Goal: Transaction & Acquisition: Purchase product/service

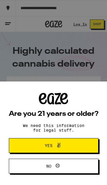
click at [77, 146] on button "Yes" at bounding box center [54, 145] width 90 height 15
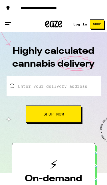
drag, startPoint x: 77, startPoint y: 146, endPoint x: 0, endPoint y: 0, distance: 164.9
click at [73, 89] on input "Enter your delivery address" at bounding box center [54, 86] width 94 height 20
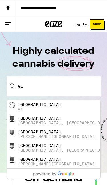
type input "Gl"
drag, startPoint x: 73, startPoint y: 89, endPoint x: 65, endPoint y: 110, distance: 22.1
click at [65, 110] on button "Shop Now" at bounding box center [53, 113] width 55 height 17
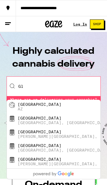
drag, startPoint x: 65, startPoint y: 110, endPoint x: 40, endPoint y: 106, distance: 25.7
click at [40, 106] on div "Enter your delivery address [GEOGRAPHIC_DATA] [GEOGRAPHIC_DATA], [GEOGRAPHIC_DA…" at bounding box center [54, 102] width 94 height 52
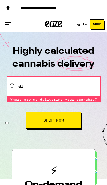
drag, startPoint x: 40, startPoint y: 106, endPoint x: 0, endPoint y: 0, distance: 113.6
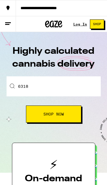
click at [62, 106] on button "Shop Now" at bounding box center [53, 113] width 55 height 17
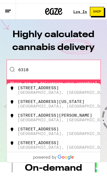
scroll to position [5, 0]
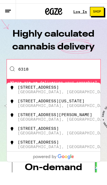
click at [60, 97] on div "[STREET_ADDRESS]" at bounding box center [61, 101] width 89 height 9
type input "[STREET_ADDRESS]"
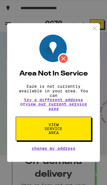
scroll to position [0, 0]
